Goal: Communication & Community: Answer question/provide support

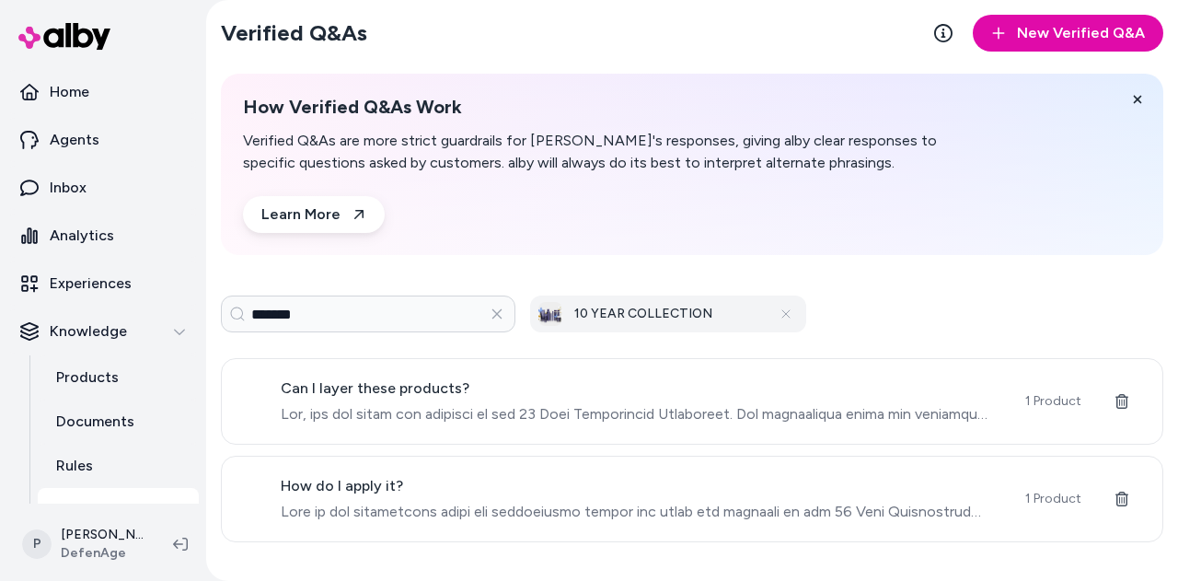
scroll to position [156, 0]
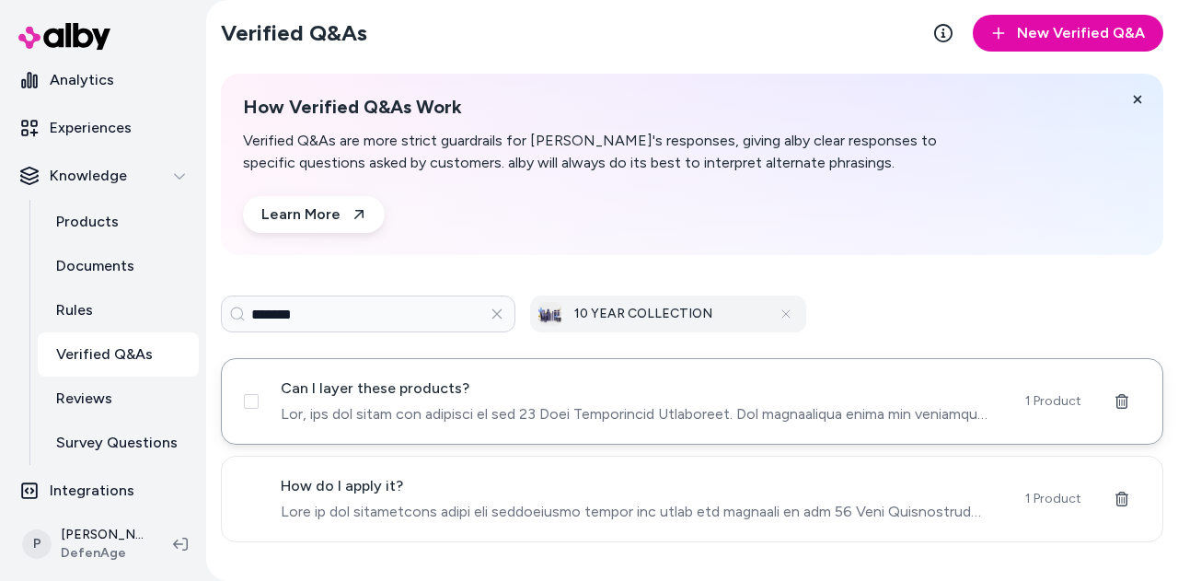
click at [690, 396] on span "Can I layer these products?" at bounding box center [642, 388] width 723 height 22
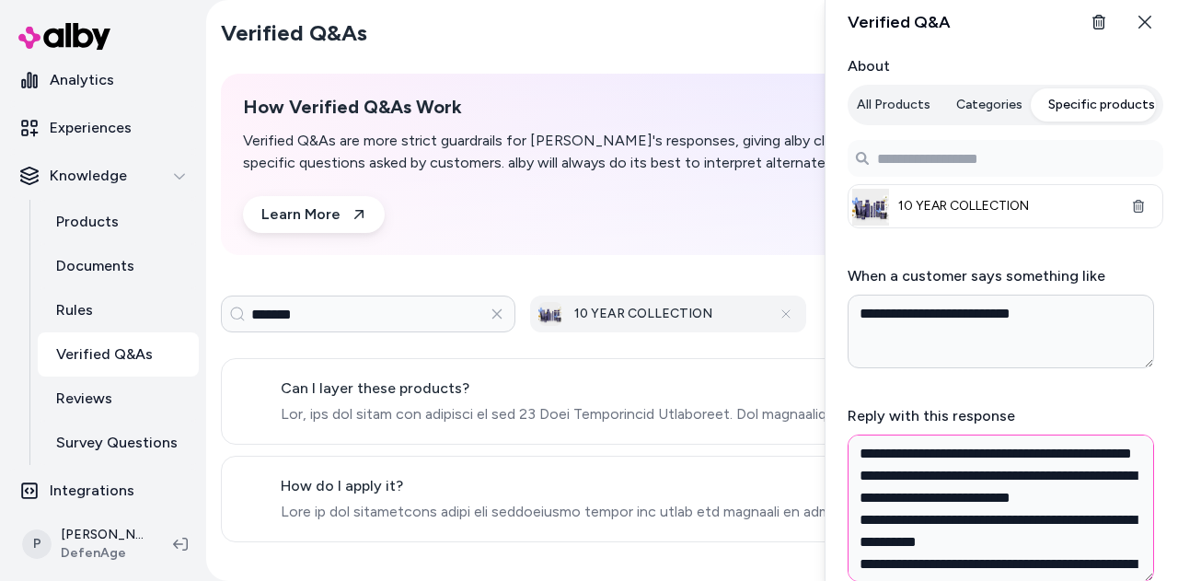
scroll to position [513, 0]
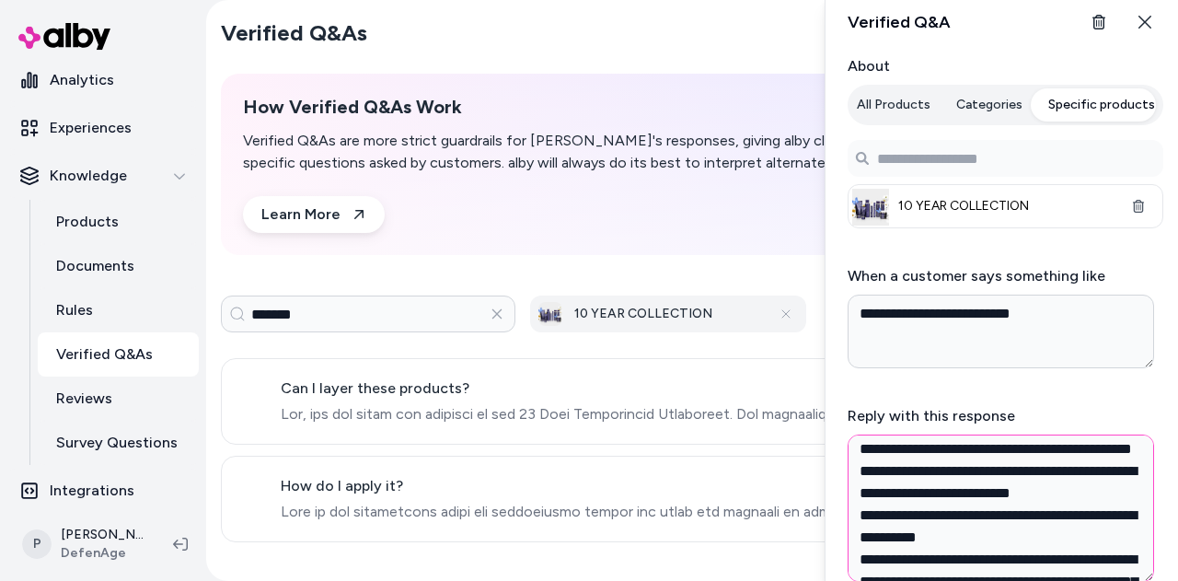
drag, startPoint x: 856, startPoint y: 488, endPoint x: 969, endPoint y: 528, distance: 119.4
click at [969, 528] on textarea "Reply with this response" at bounding box center [1001, 508] width 307 height 147
click at [988, 493] on textarea "Reply with this response" at bounding box center [1001, 508] width 307 height 147
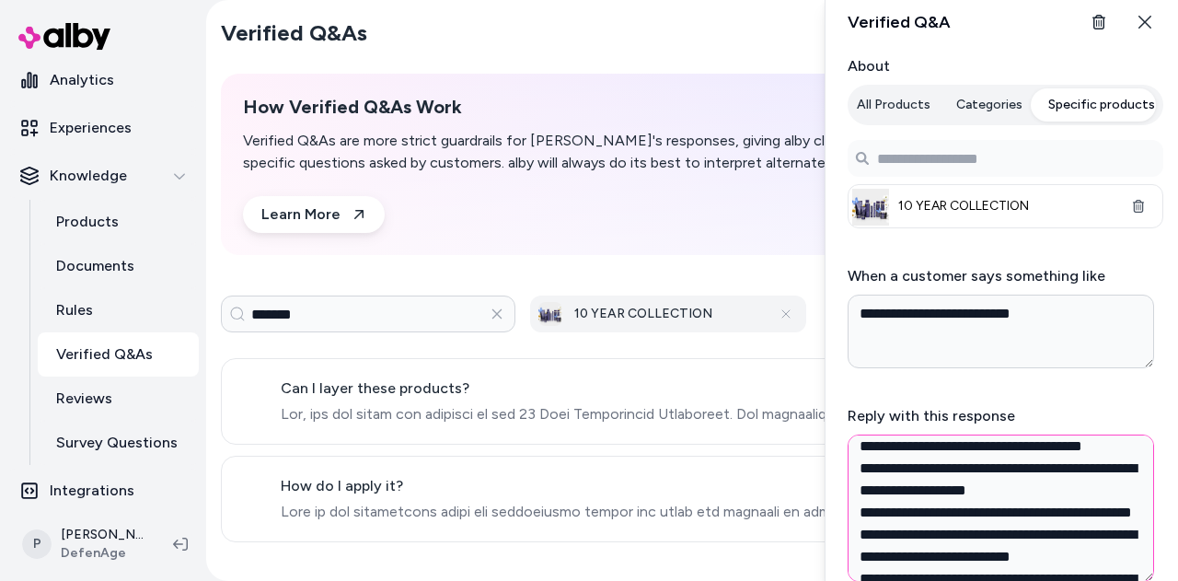
scroll to position [440, 0]
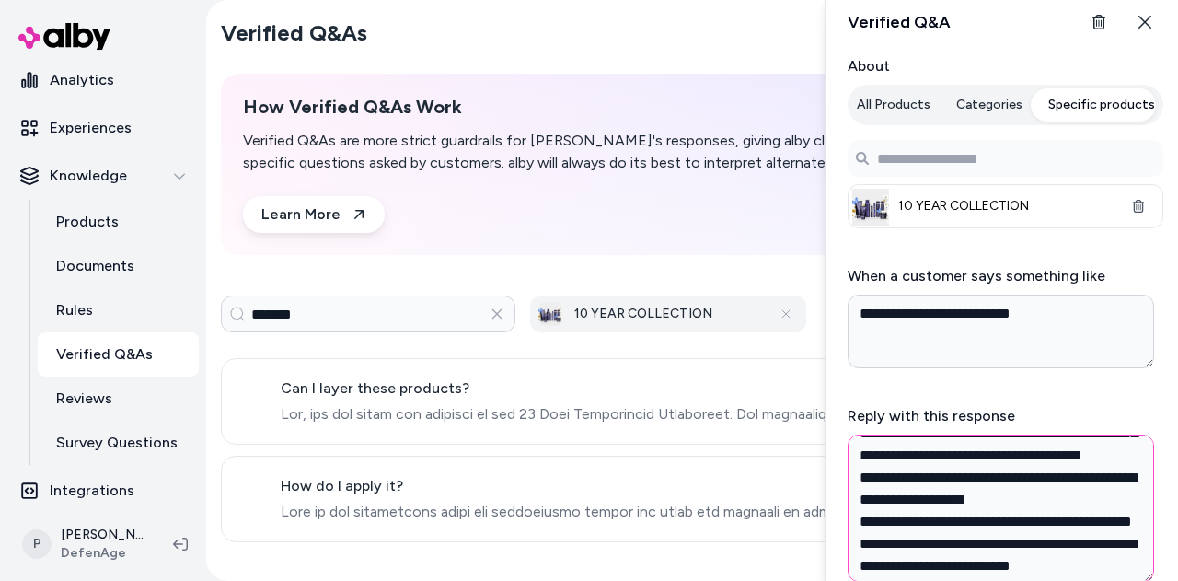
drag, startPoint x: 1080, startPoint y: 563, endPoint x: 862, endPoint y: 546, distance: 218.9
click at [862, 546] on textarea "Reply with this response" at bounding box center [1001, 508] width 307 height 147
type textarea "*"
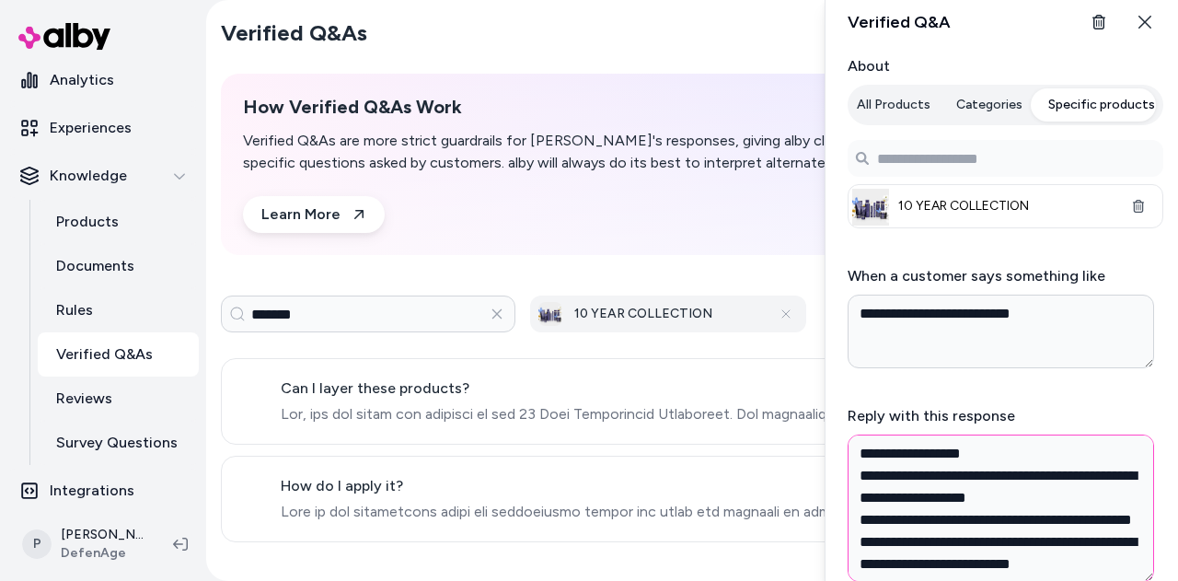
scroll to position [415, 0]
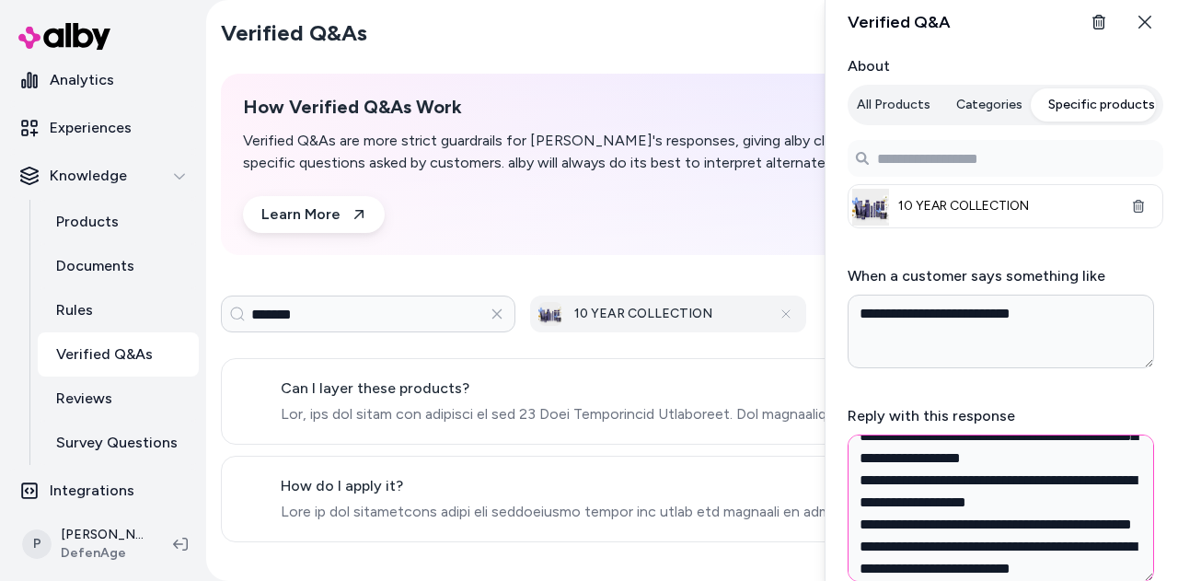
click at [1031, 482] on textarea "Reply with this response" at bounding box center [1001, 508] width 307 height 147
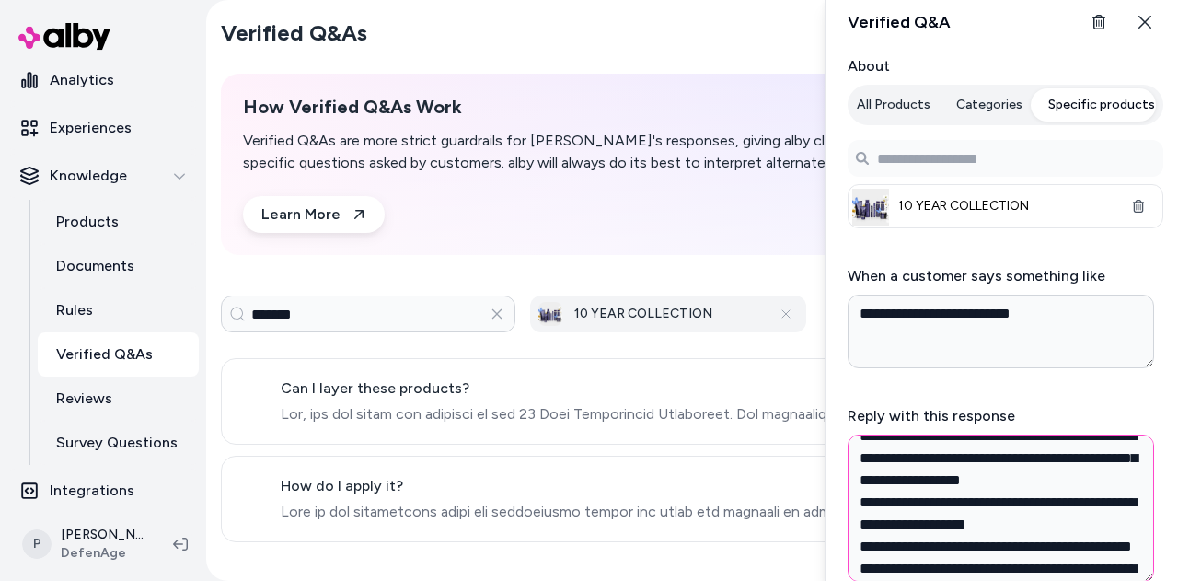
scroll to position [437, 0]
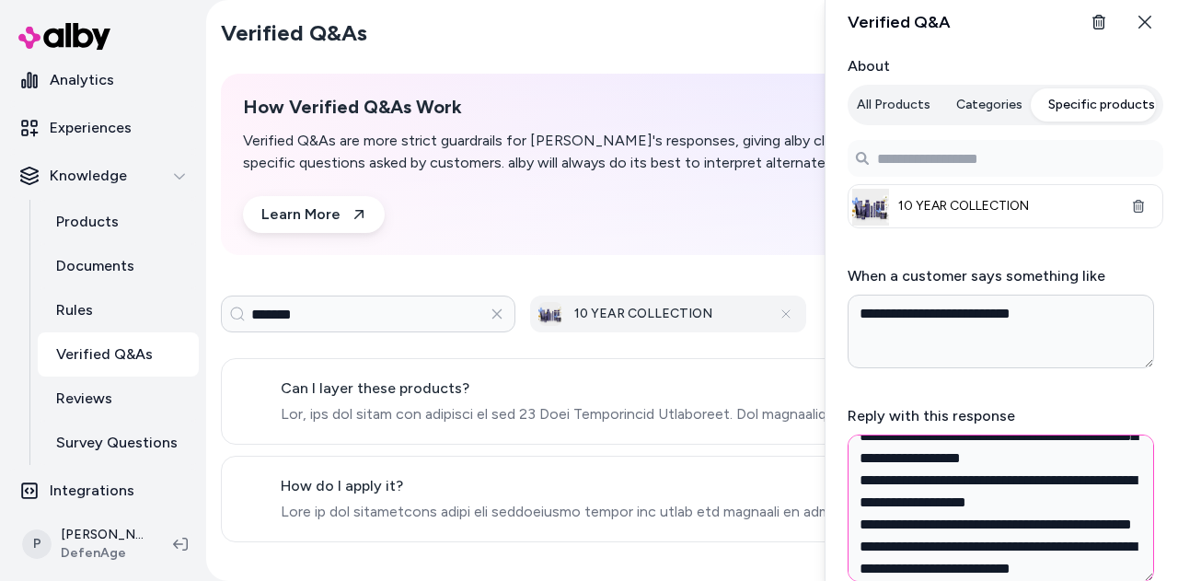
type textarea "**********"
type textarea "*"
paste textarea "**********"
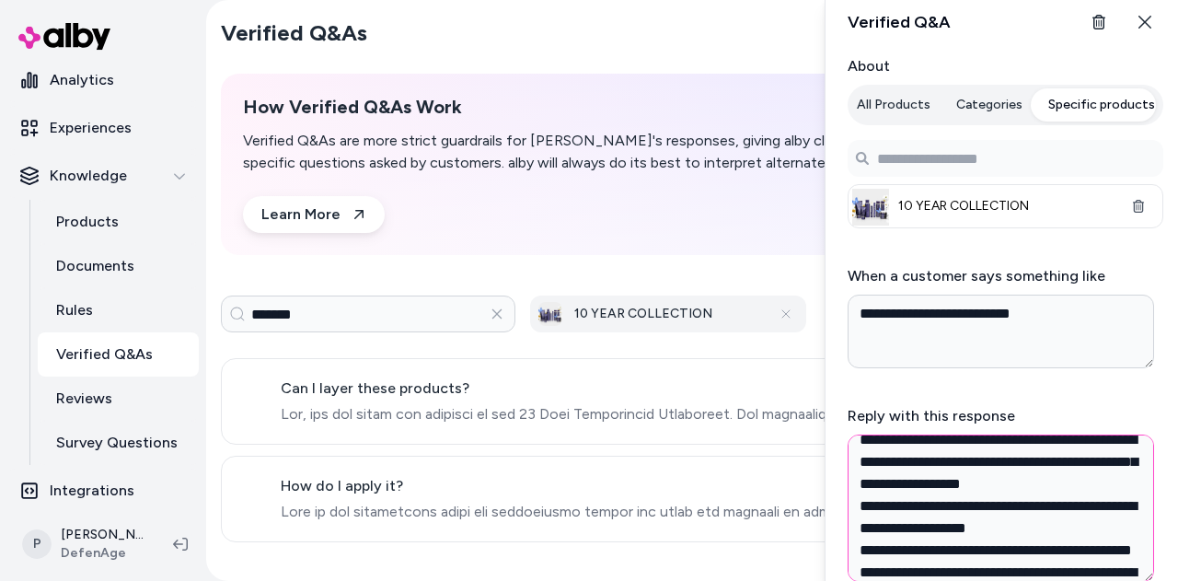
scroll to position [468, 0]
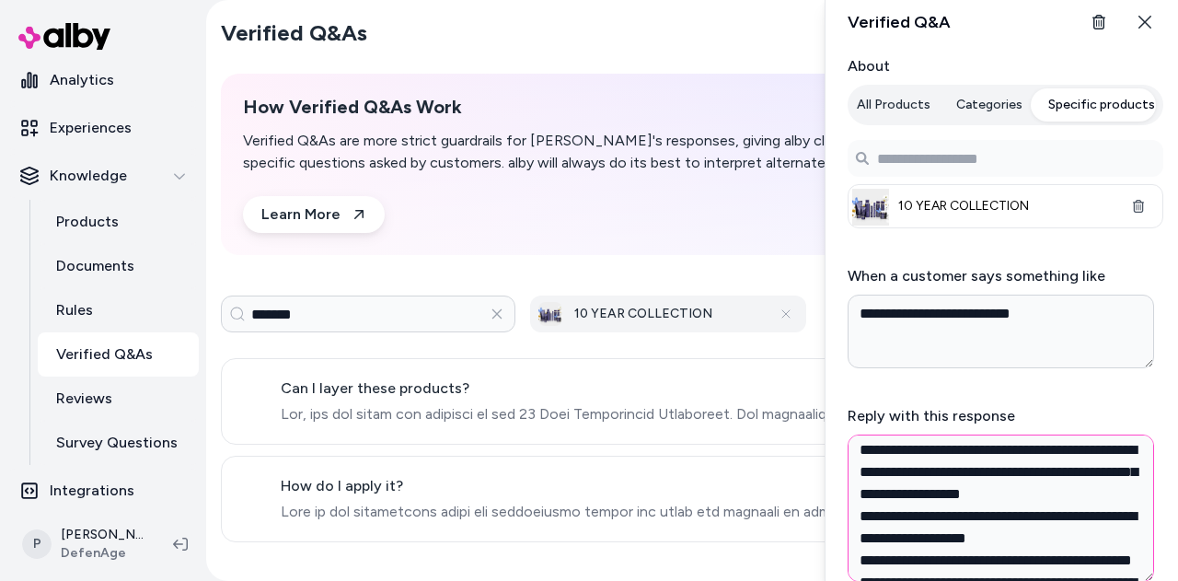
click at [855, 447] on textarea "Reply with this response" at bounding box center [1001, 508] width 307 height 147
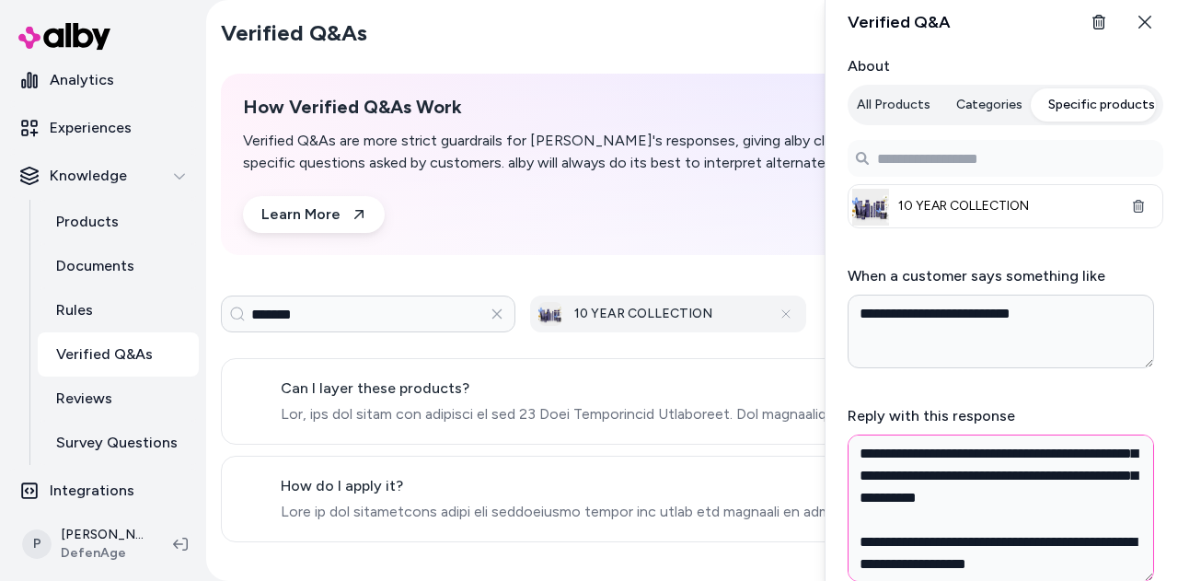
scroll to position [0, 0]
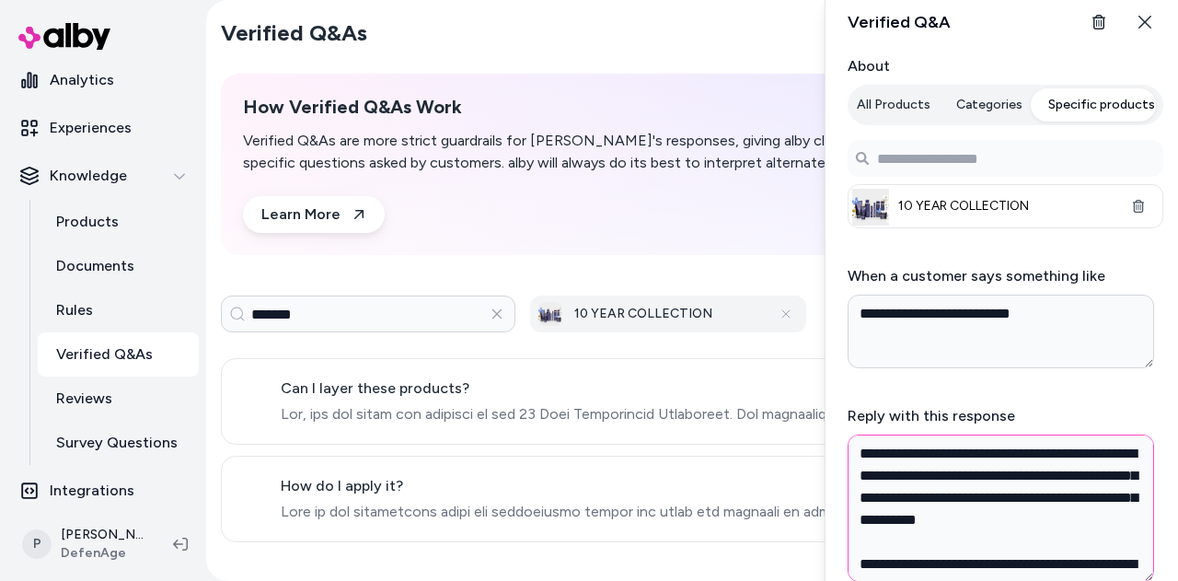
type textarea "**********"
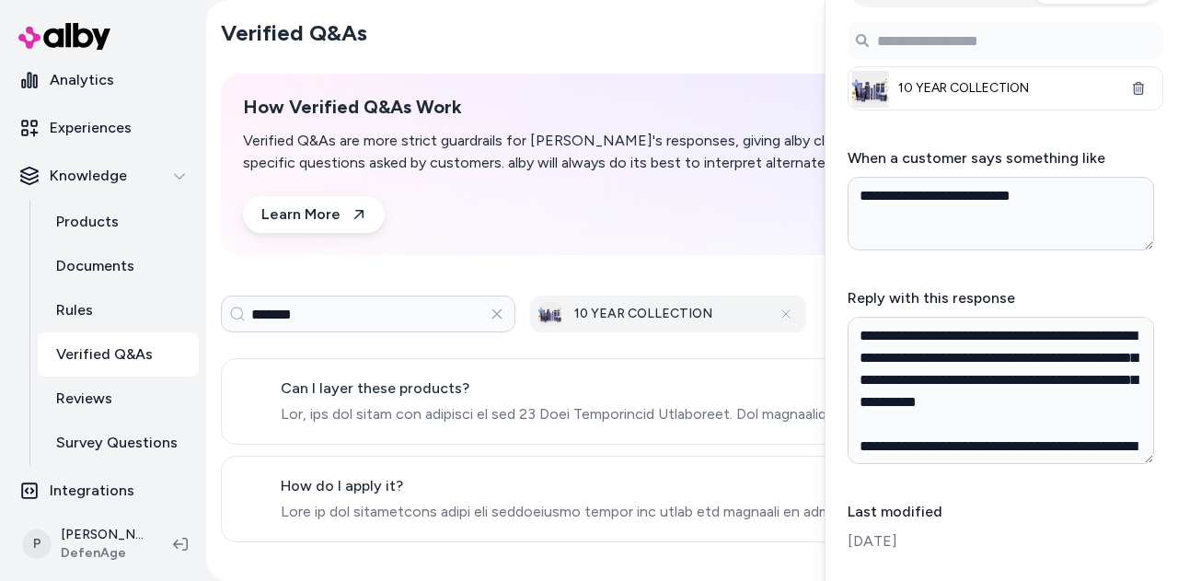
scroll to position [203, 0]
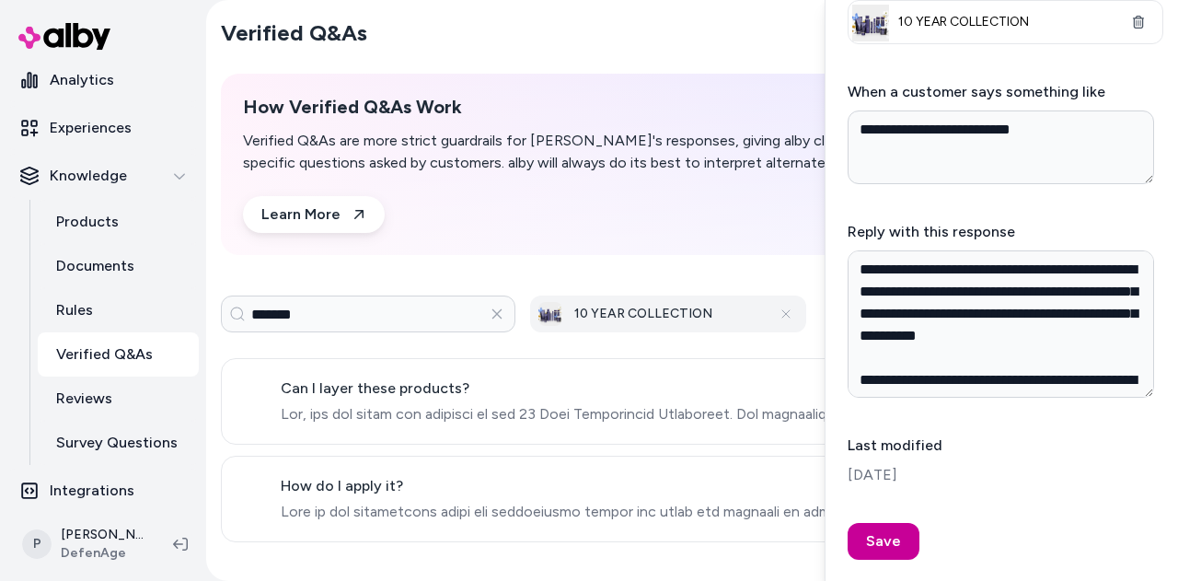
click at [874, 530] on button "Save" at bounding box center [884, 541] width 72 height 37
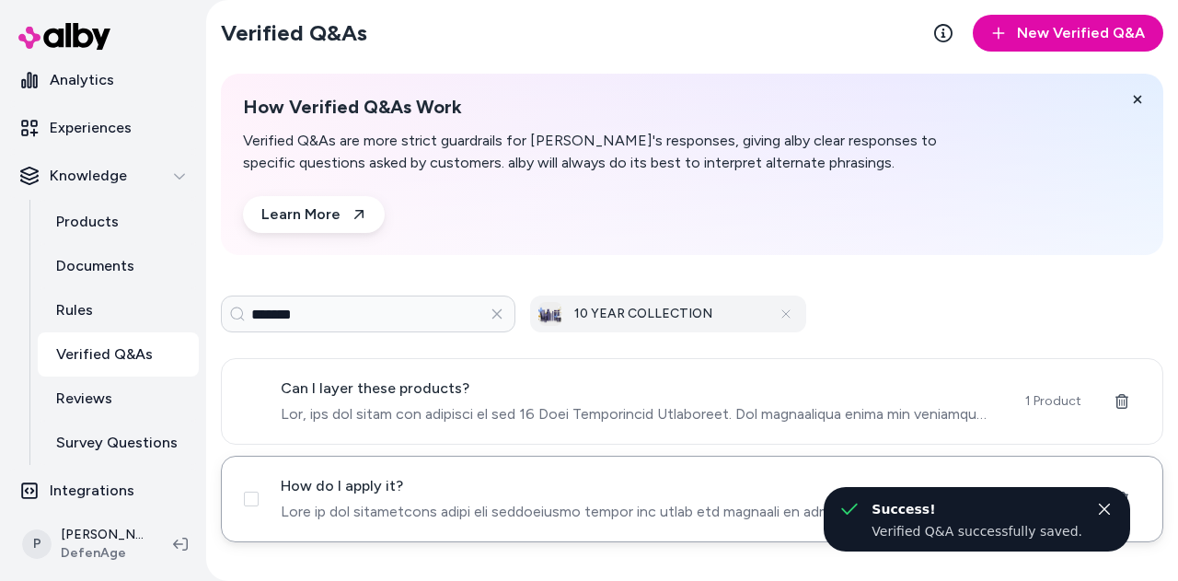
click at [666, 506] on span at bounding box center [642, 512] width 723 height 22
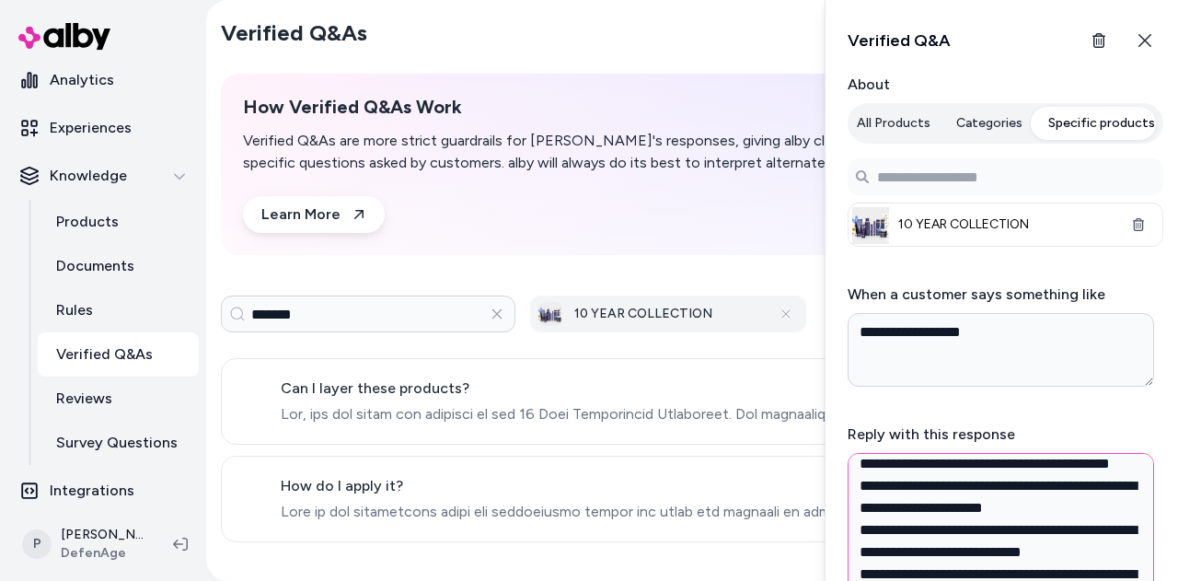
scroll to position [572, 0]
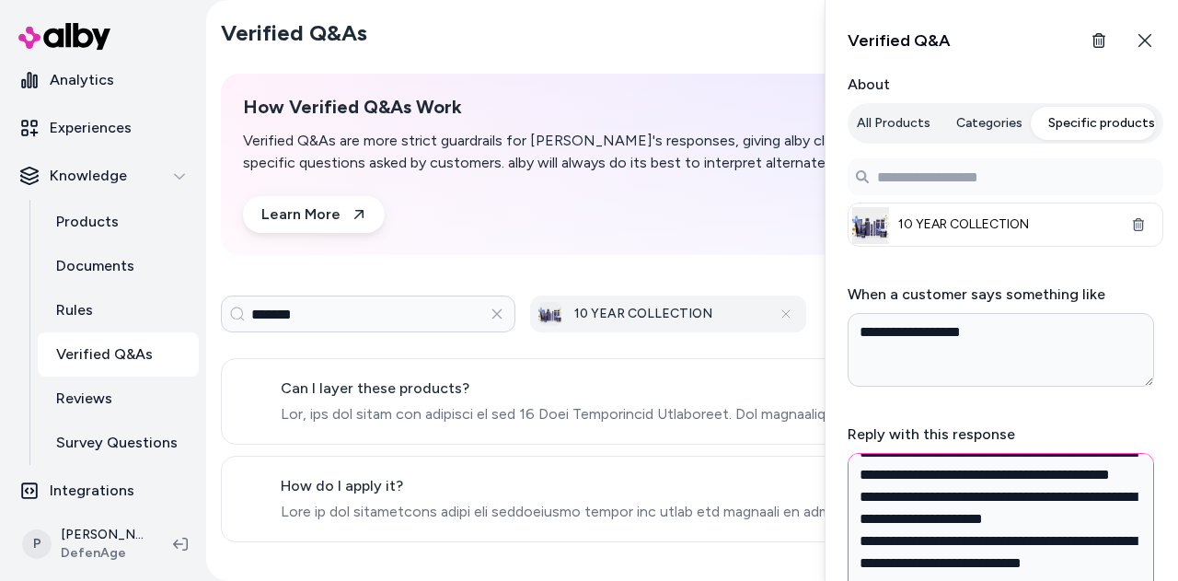
drag, startPoint x: 1085, startPoint y: 546, endPoint x: 1114, endPoint y: 504, distance: 51.6
click at [1114, 504] on textarea "Reply with this response" at bounding box center [1001, 526] width 307 height 147
type textarea "*"
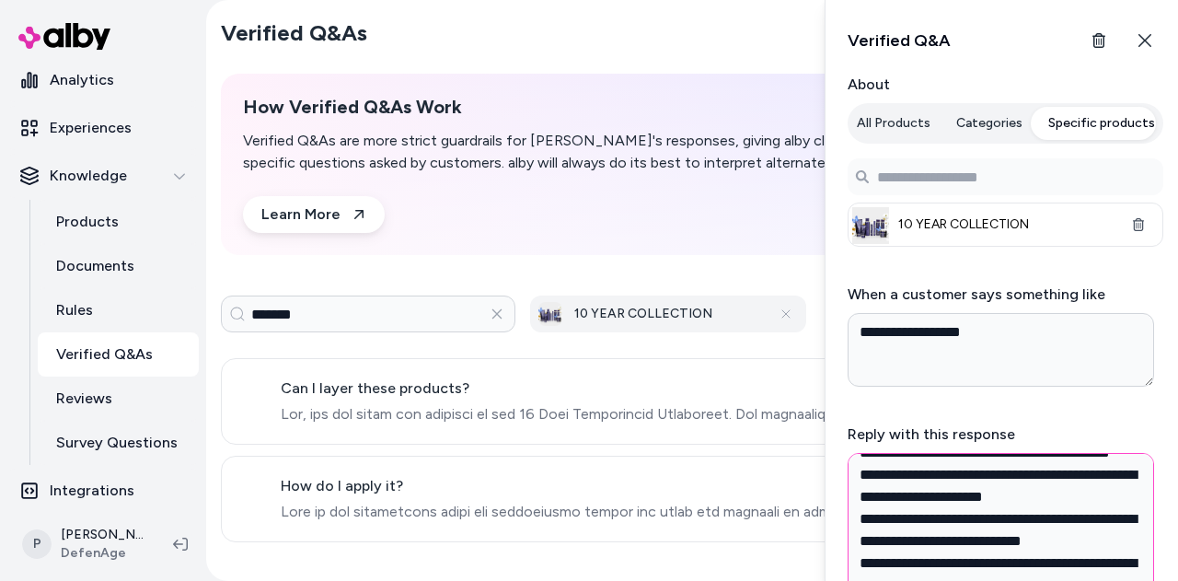
scroll to position [569, 0]
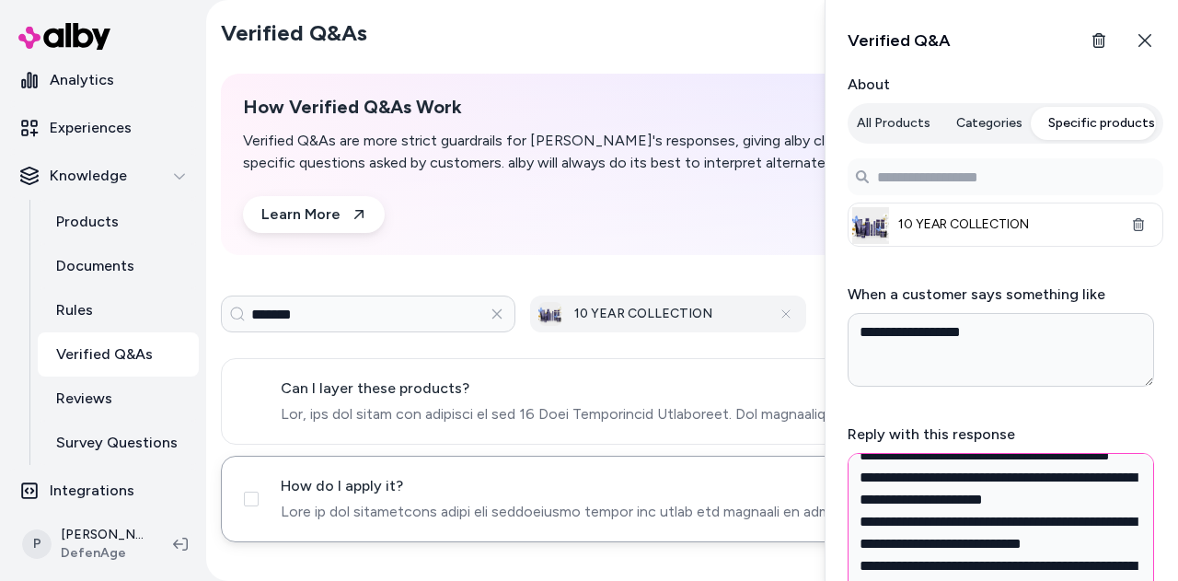
type textarea "**********"
type textarea "*"
